Goal: Information Seeking & Learning: Learn about a topic

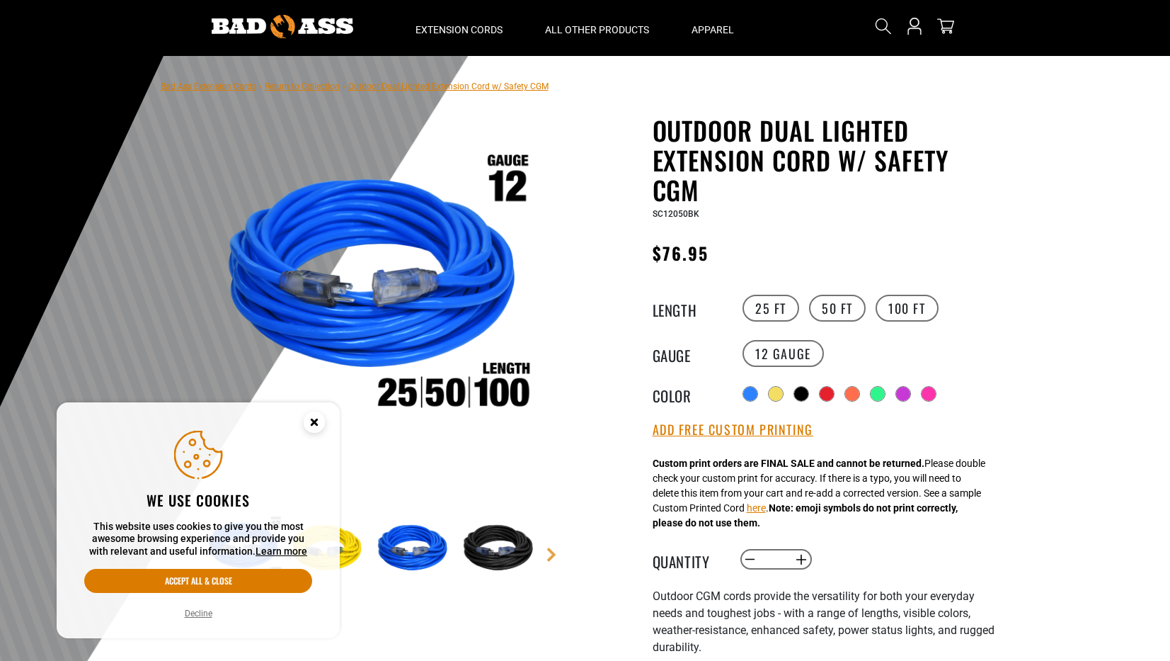
scroll to position [38, 0]
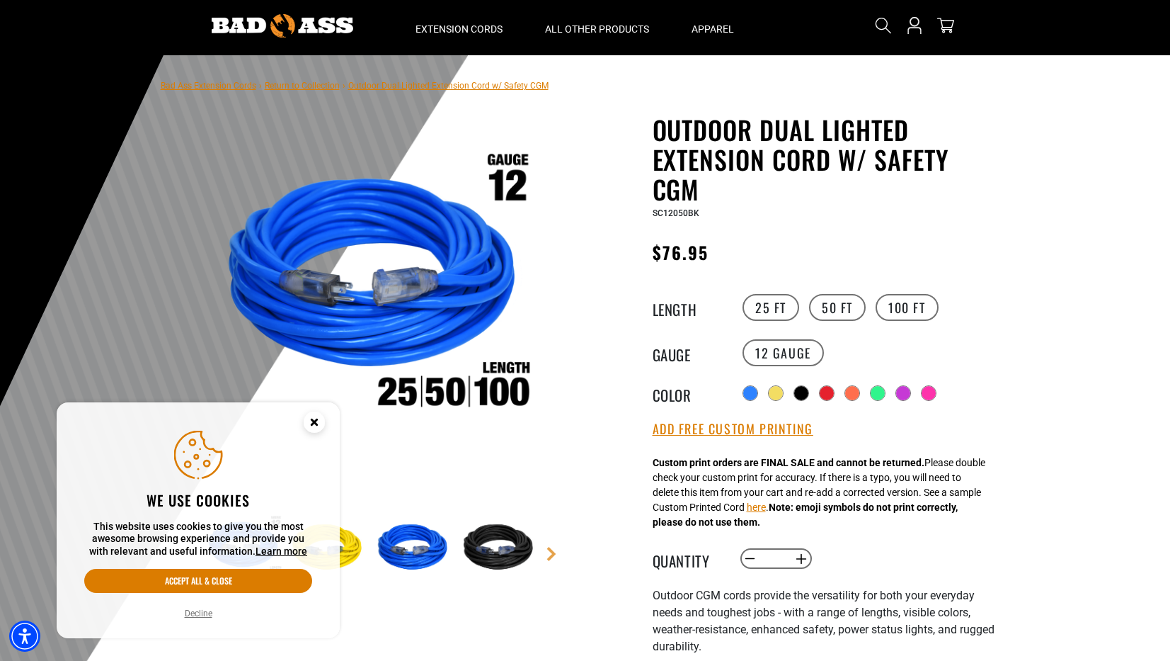
click at [489, 539] on img at bounding box center [500, 548] width 82 height 82
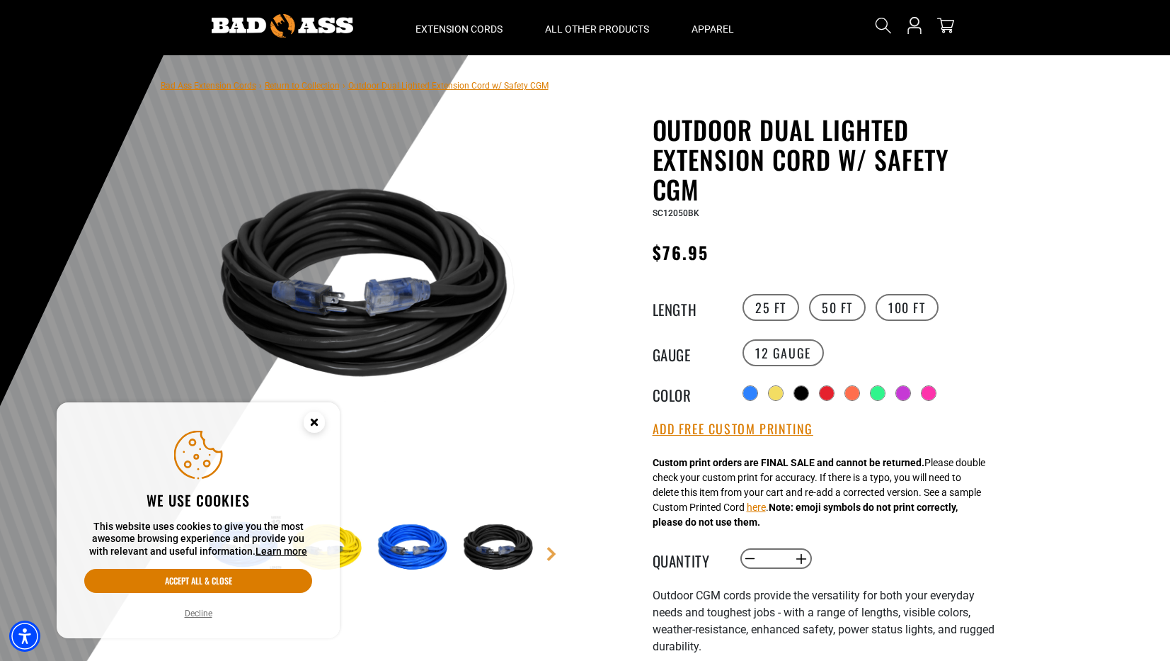
click at [312, 421] on icon "Close this option" at bounding box center [314, 421] width 5 height 5
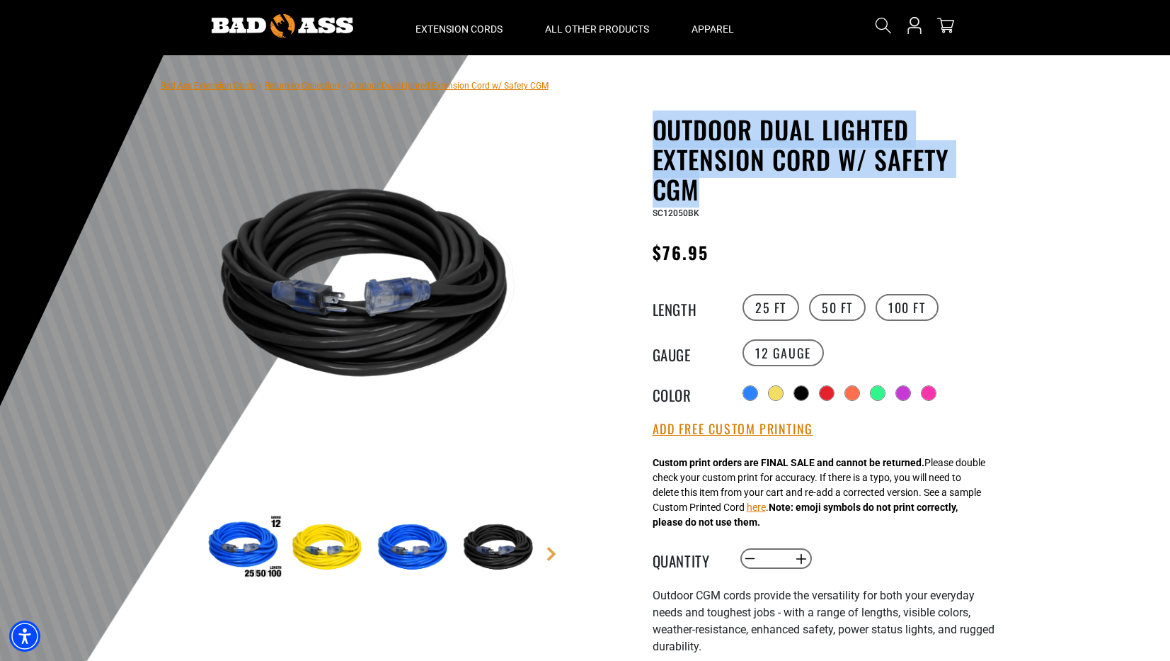
drag, startPoint x: 653, startPoint y: 126, endPoint x: 772, endPoint y: 180, distance: 130.5
click at [772, 180] on h1 "Outdoor Dual Lighted Extension Cord w/ Safety CGM" at bounding box center [826, 159] width 347 height 89
copy h1 "Outdoor Dual Lighted Extension Cord w/ Safety CGM"
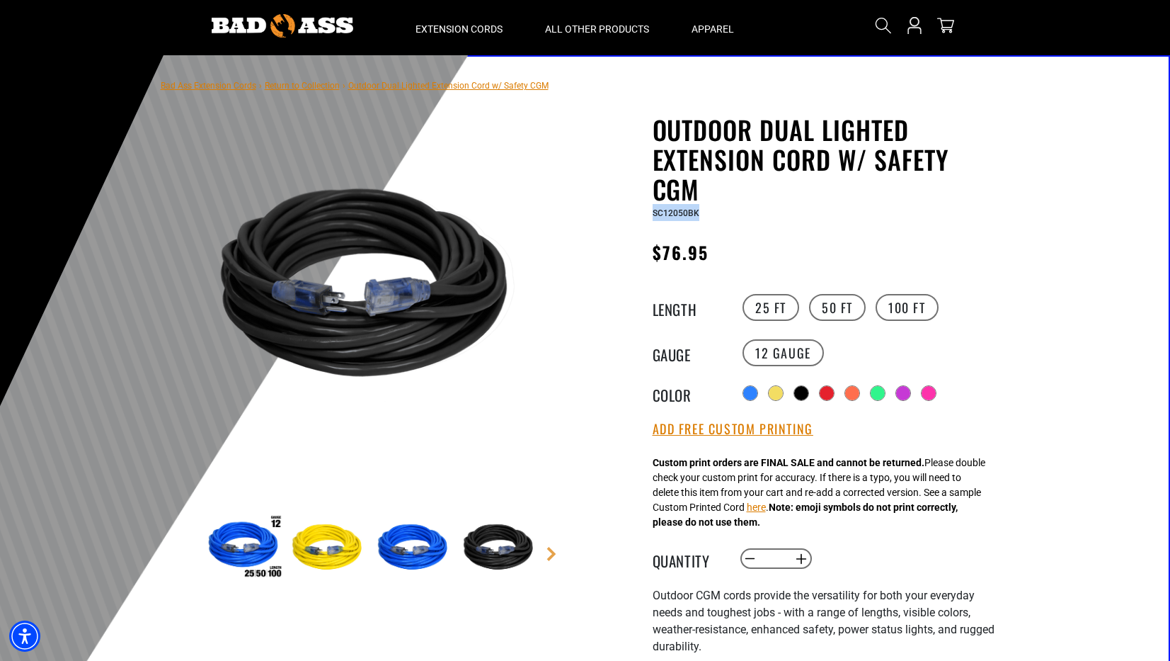
drag, startPoint x: 652, startPoint y: 214, endPoint x: 705, endPoint y: 212, distance: 53.1
click at [705, 212] on div "SC12050BK" at bounding box center [826, 212] width 347 height 17
copy span "SC12050BK"
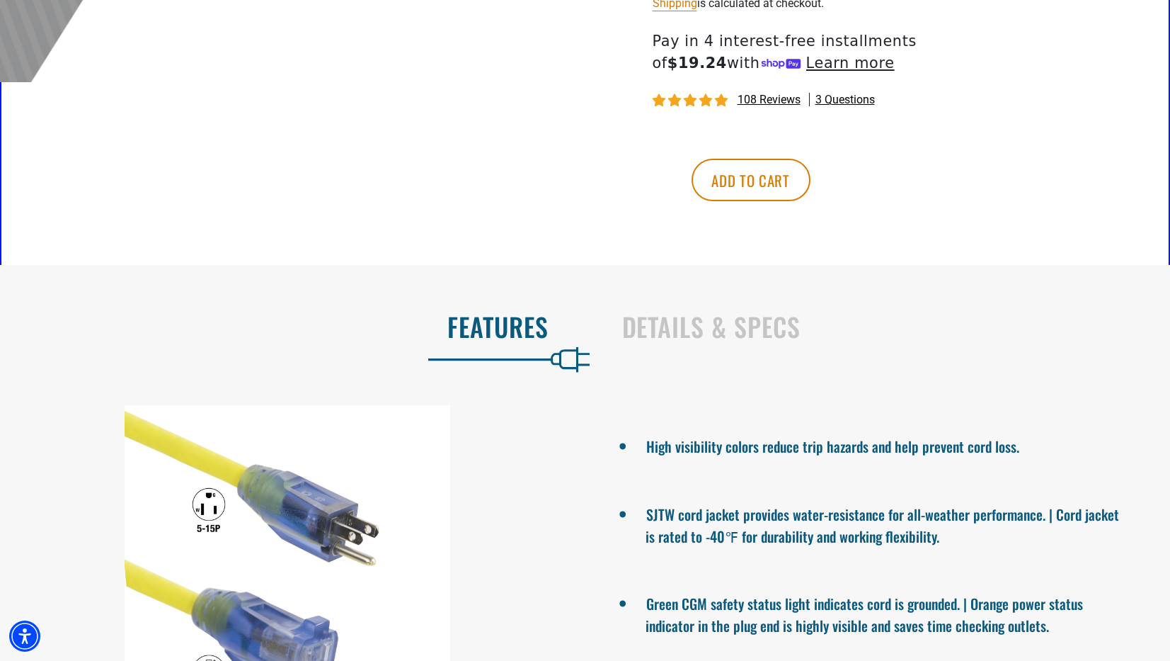
scroll to position [707, 0]
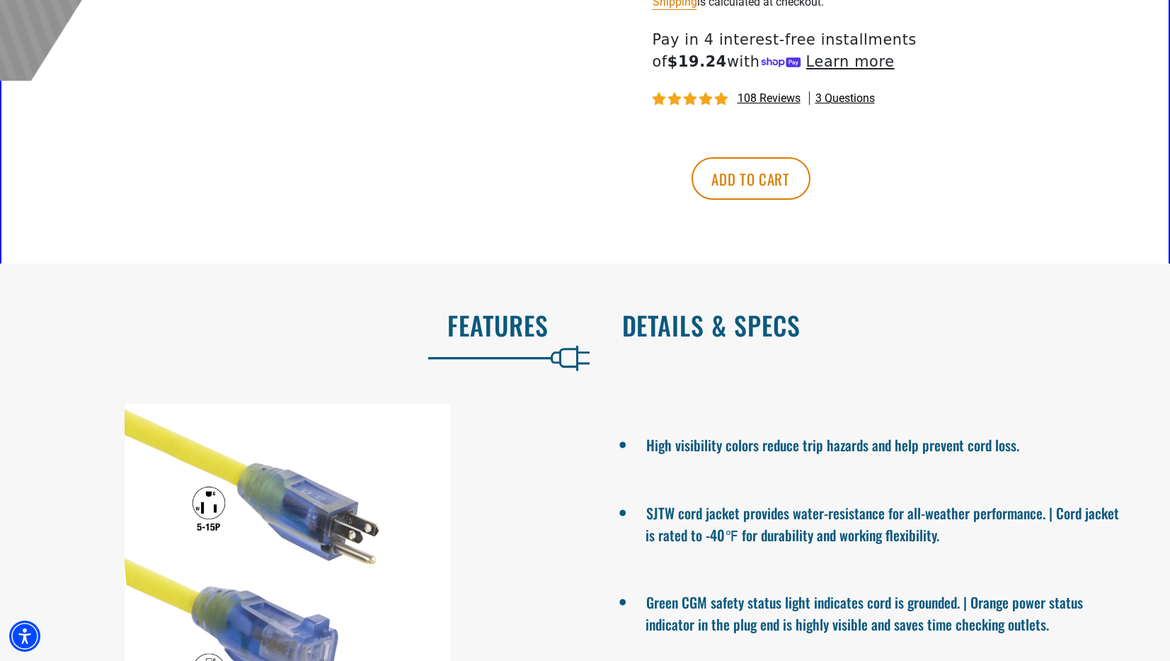
click at [659, 322] on h2 "Details & Specs" at bounding box center [881, 325] width 519 height 30
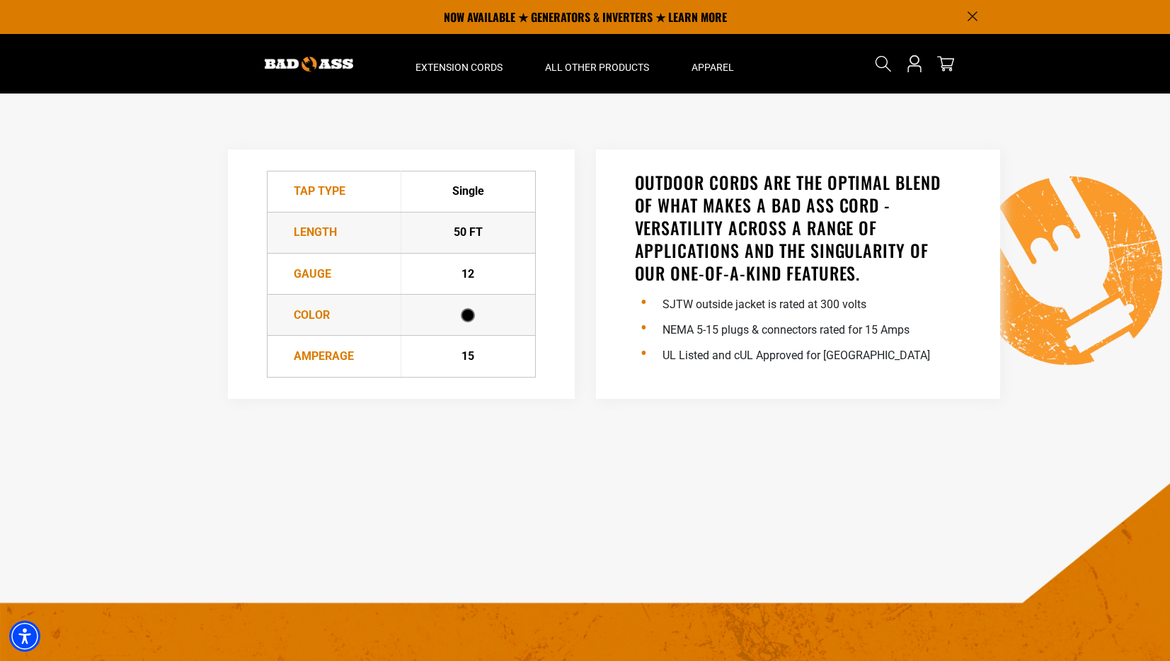
scroll to position [860, 0]
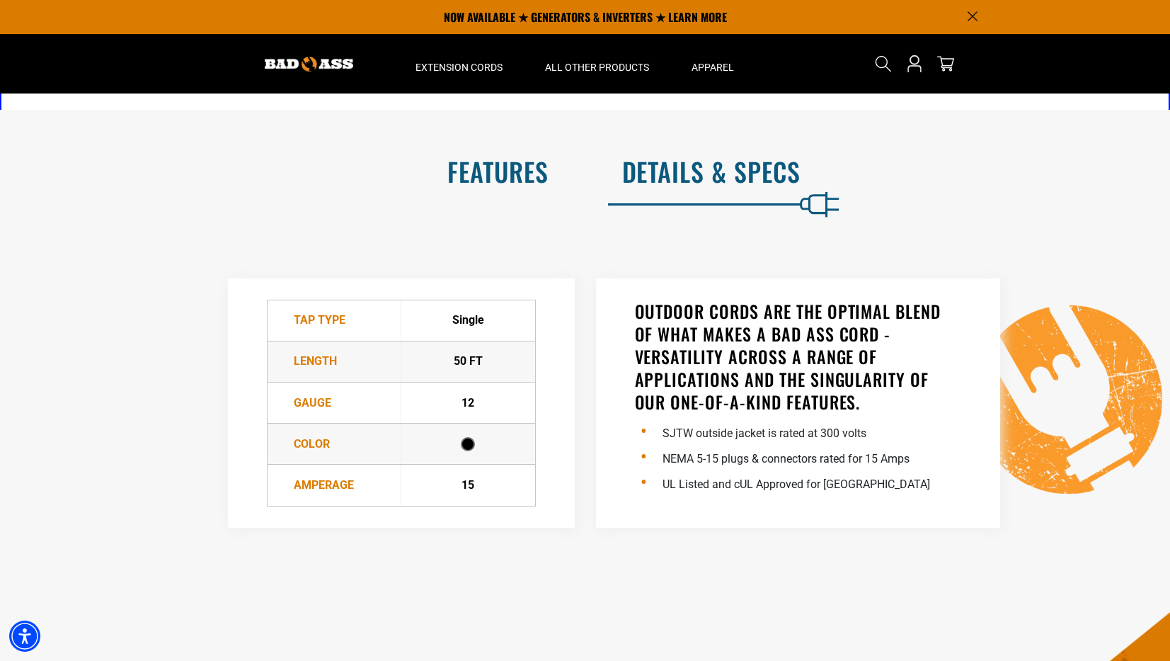
click at [520, 186] on h2 "Features" at bounding box center [289, 171] width 519 height 30
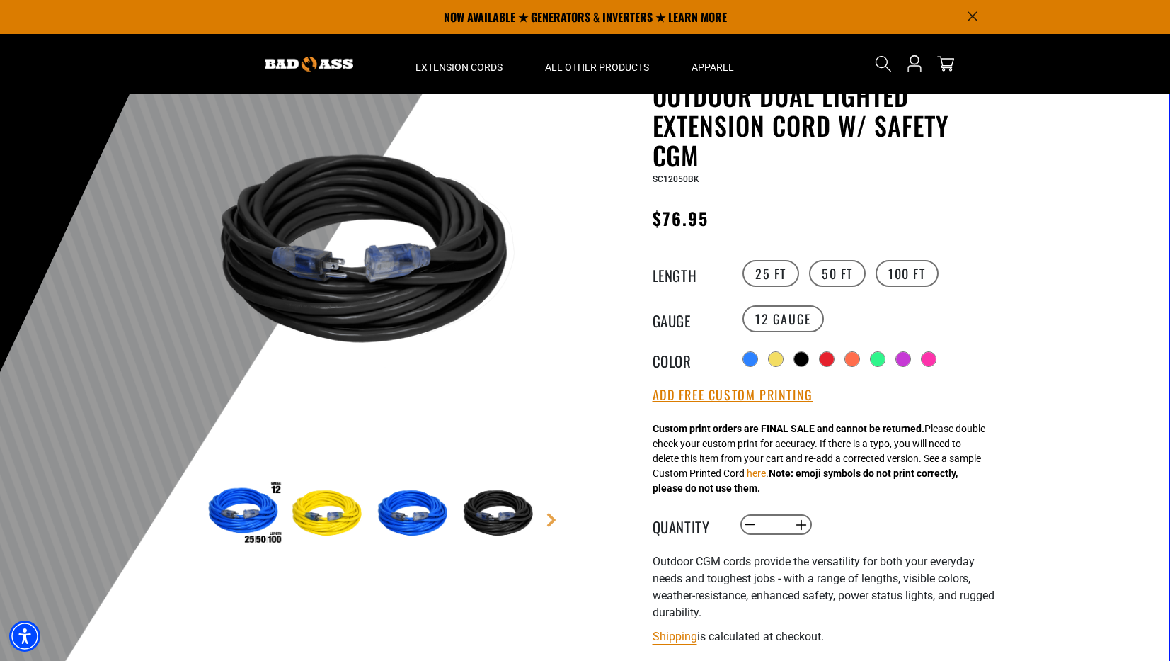
scroll to position [0, 0]
